Goal: Information Seeking & Learning: Learn about a topic

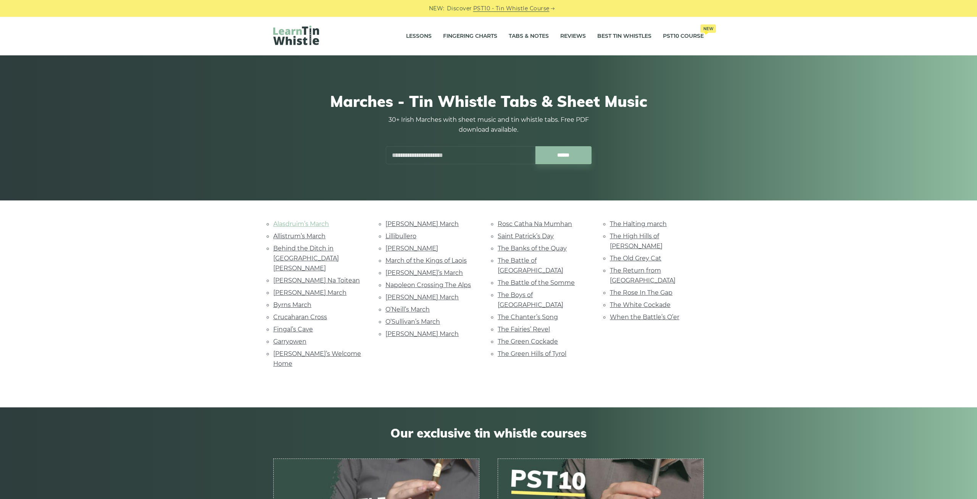
click at [290, 227] on link "Alasdruim’s March" at bounding box center [301, 223] width 56 height 7
click at [303, 338] on link "Garryowen" at bounding box center [289, 341] width 33 height 7
click at [550, 350] on link "The Green Hills of Tyrol" at bounding box center [531, 353] width 69 height 7
click at [507, 291] on link "The Boys of Belfast" at bounding box center [530, 299] width 66 height 17
click at [628, 313] on link "When the Battle’s O’er" at bounding box center [644, 316] width 69 height 7
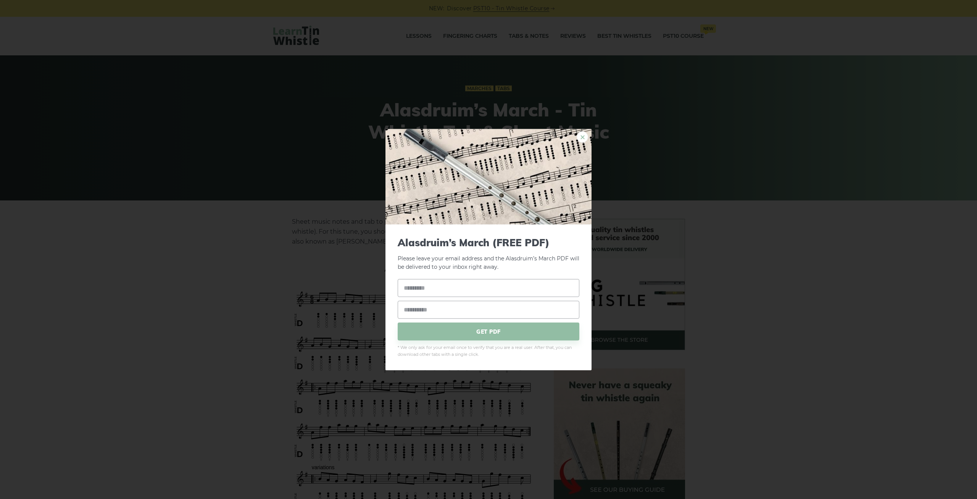
click at [578, 137] on link "×" at bounding box center [581, 136] width 11 height 11
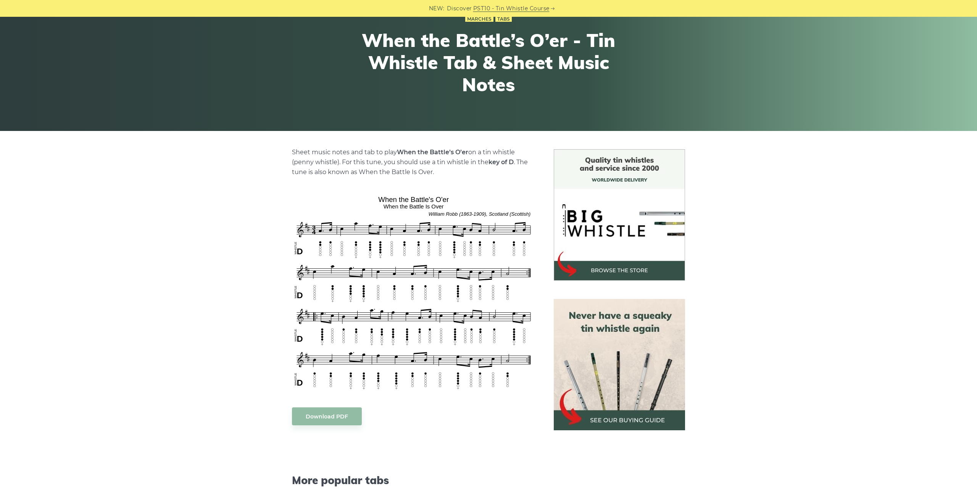
scroll to position [78, 0]
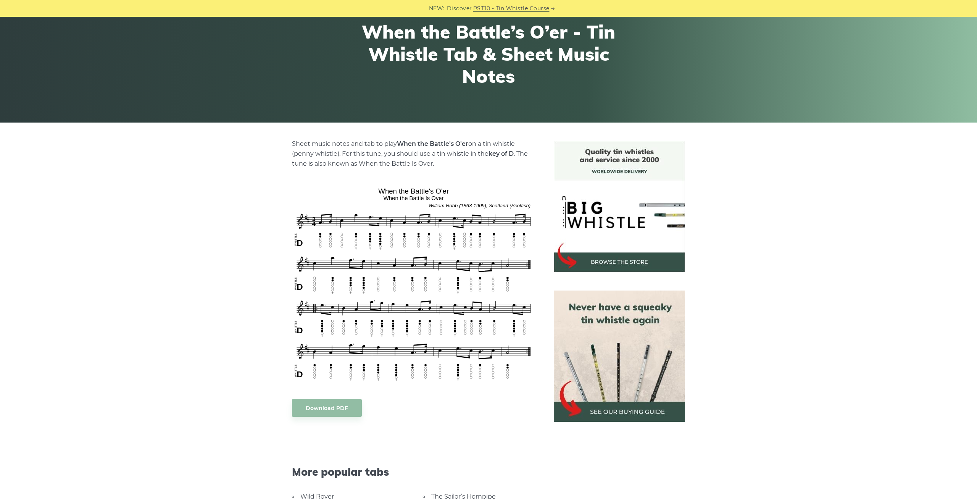
click at [630, 390] on img at bounding box center [619, 355] width 131 height 131
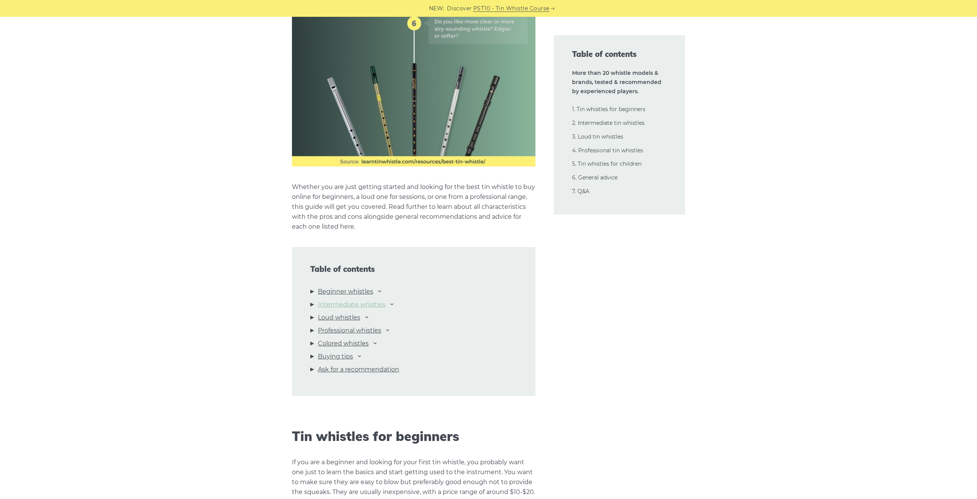
scroll to position [623, 0]
click at [349, 315] on link "Loud whistles" at bounding box center [339, 317] width 42 height 10
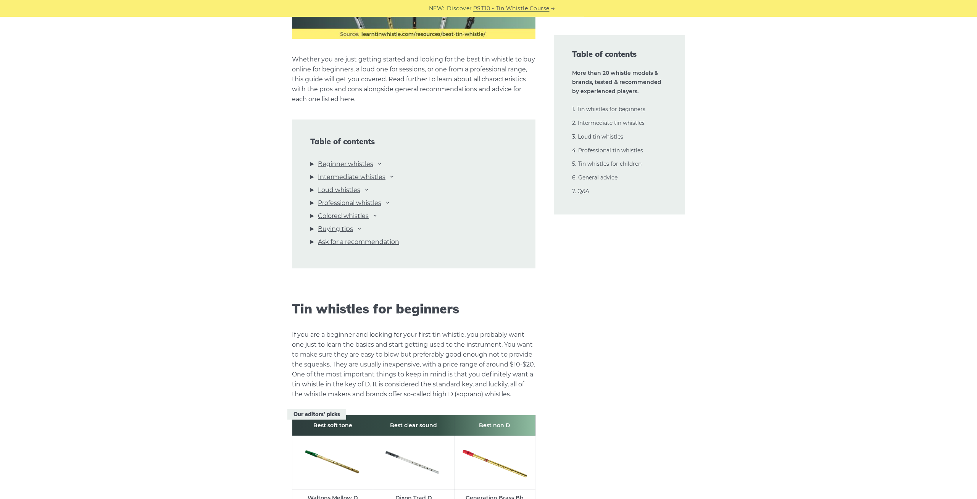
scroll to position [742, 0]
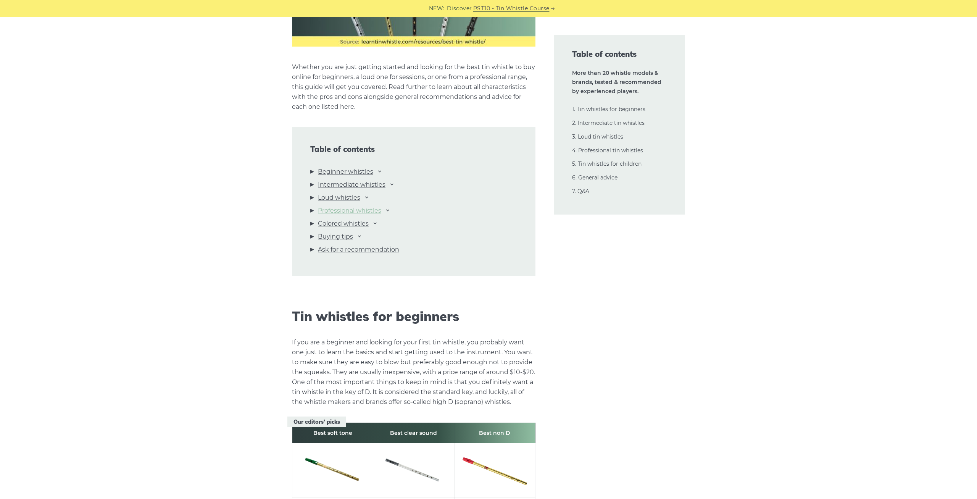
click at [354, 212] on link "Professional whistles" at bounding box center [349, 211] width 63 height 10
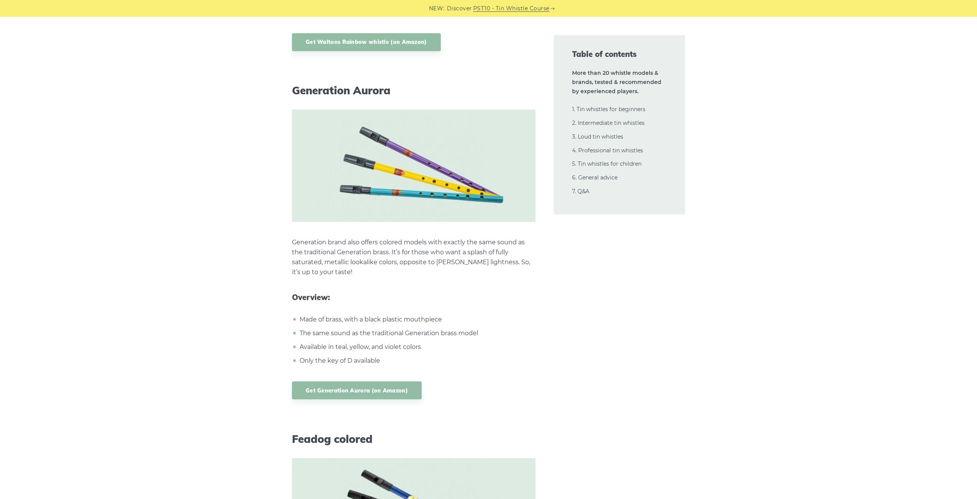
scroll to position [14819, 0]
